Goal: Find specific page/section: Find specific page/section

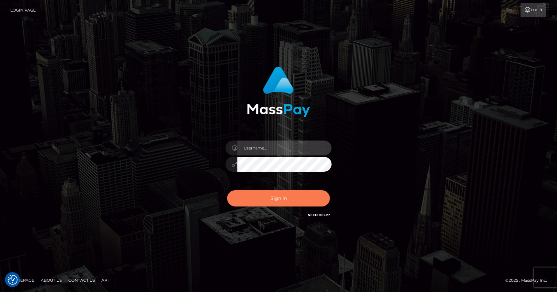
type input "[PERSON_NAME]"
click at [274, 201] on button "Sign in" at bounding box center [278, 198] width 103 height 16
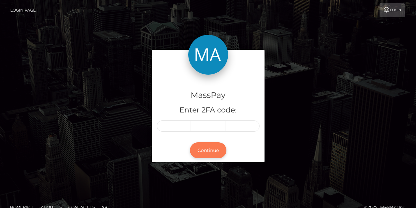
click at [210, 150] on button "Continue" at bounding box center [208, 150] width 36 height 16
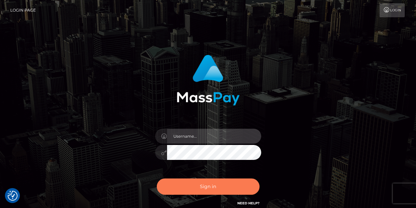
type input "[PERSON_NAME]"
click at [197, 187] on button "Sign in" at bounding box center [208, 186] width 103 height 16
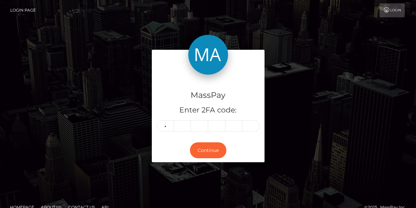
type input "3"
type input "8"
type input "0"
type input "7"
type input "2"
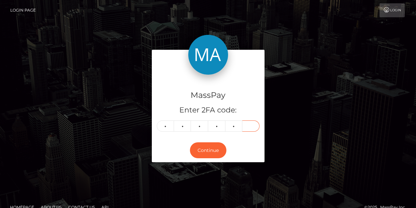
type input "4"
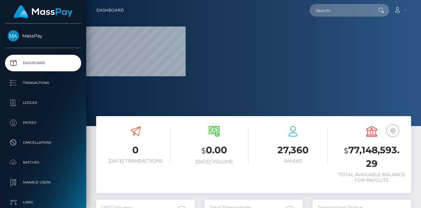
click at [329, 3] on nav "Dashboard Loading... Loading... Account Edit Profile" at bounding box center [253, 10] width 335 height 21
click at [333, 15] on input "text" at bounding box center [341, 10] width 62 height 13
paste input "1321855722"
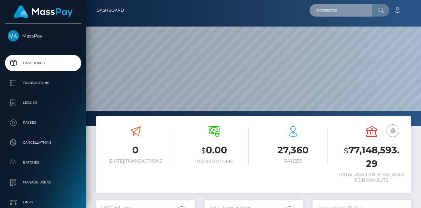
scroll to position [118, 98]
type input "1321855722"
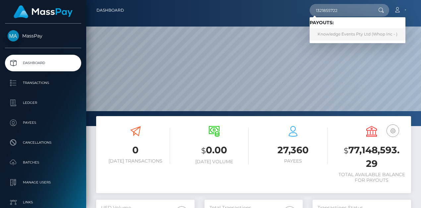
click at [339, 33] on link "Knowledge Events Pty Ltd (Whop Inc - )" at bounding box center [358, 34] width 96 height 12
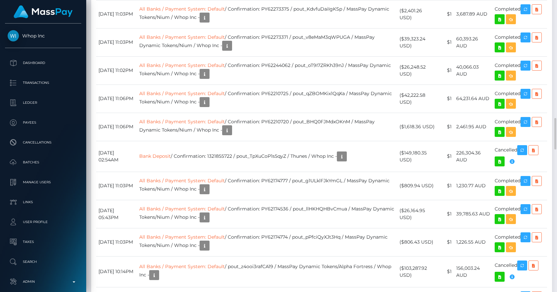
scroll to position [80, 144]
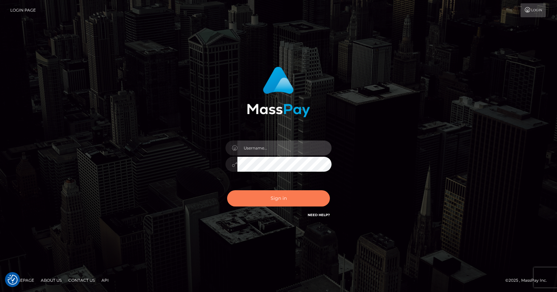
type input "vlad"
click at [263, 199] on button "Sign in" at bounding box center [278, 198] width 103 height 16
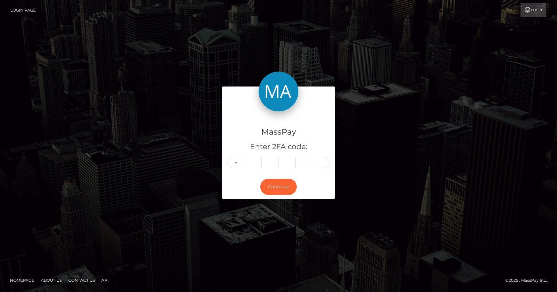
type input "2"
type input "3"
type input "8"
type input "3"
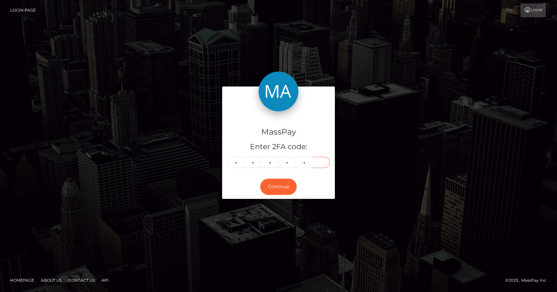
type input "1"
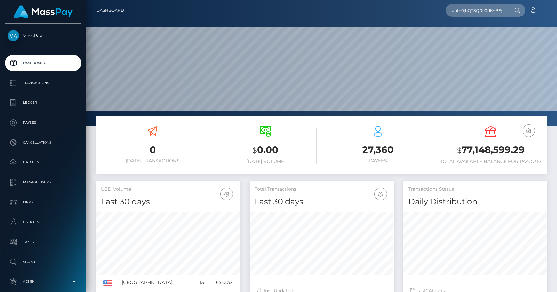
scroll to position [118, 144]
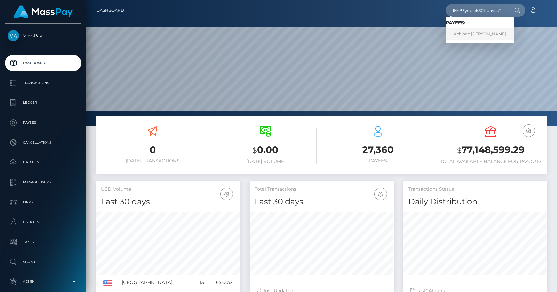
type input "auth0|bQT8QRe0dKYBEyupIekSGKunvcd2"
click at [480, 35] on link "Kehinde James Banwo" at bounding box center [480, 34] width 68 height 12
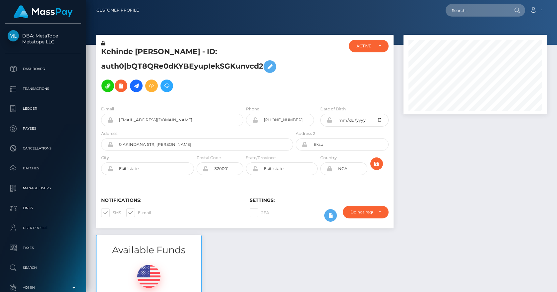
scroll to position [80, 144]
click at [307, 85] on div at bounding box center [318, 70] width 49 height 61
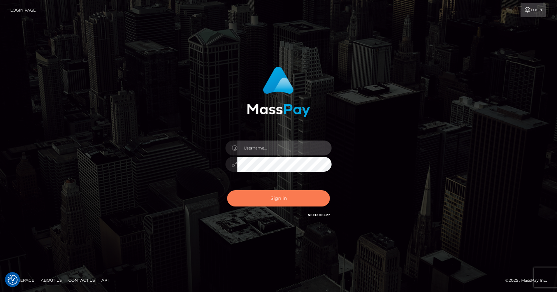
type input "vlad"
click at [265, 205] on button "Sign in" at bounding box center [278, 198] width 103 height 16
type input "vlad"
click at [277, 195] on button "Sign in" at bounding box center [278, 198] width 103 height 16
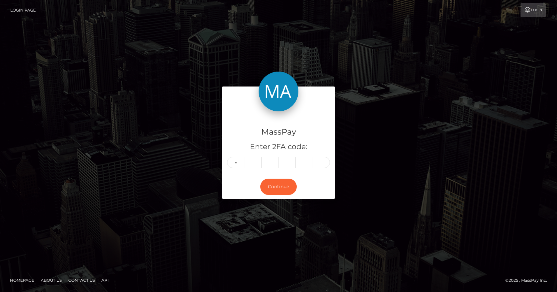
type input "5"
type input "3"
type input "7"
type input "0"
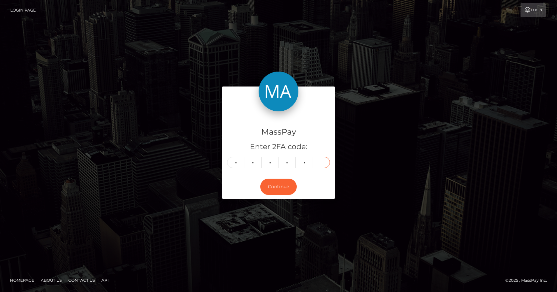
type input "7"
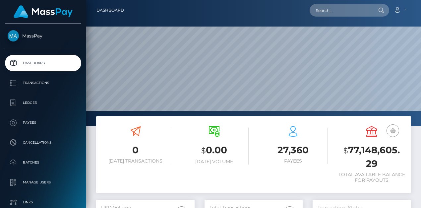
scroll to position [331395, 331413]
